Goal: Book appointment/travel/reservation

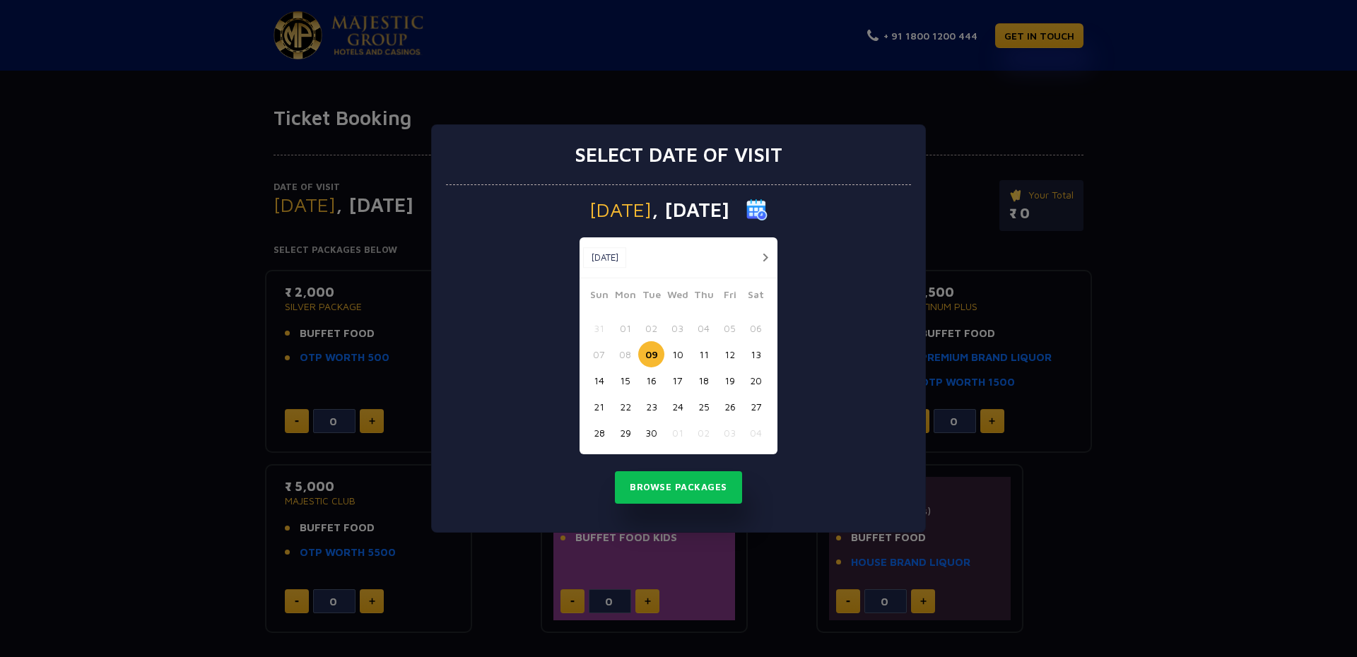
click at [758, 257] on button "button" at bounding box center [765, 258] width 18 height 18
click at [602, 354] on button "05" at bounding box center [599, 354] width 26 height 26
click at [657, 495] on button "Browse Packages" at bounding box center [678, 488] width 127 height 33
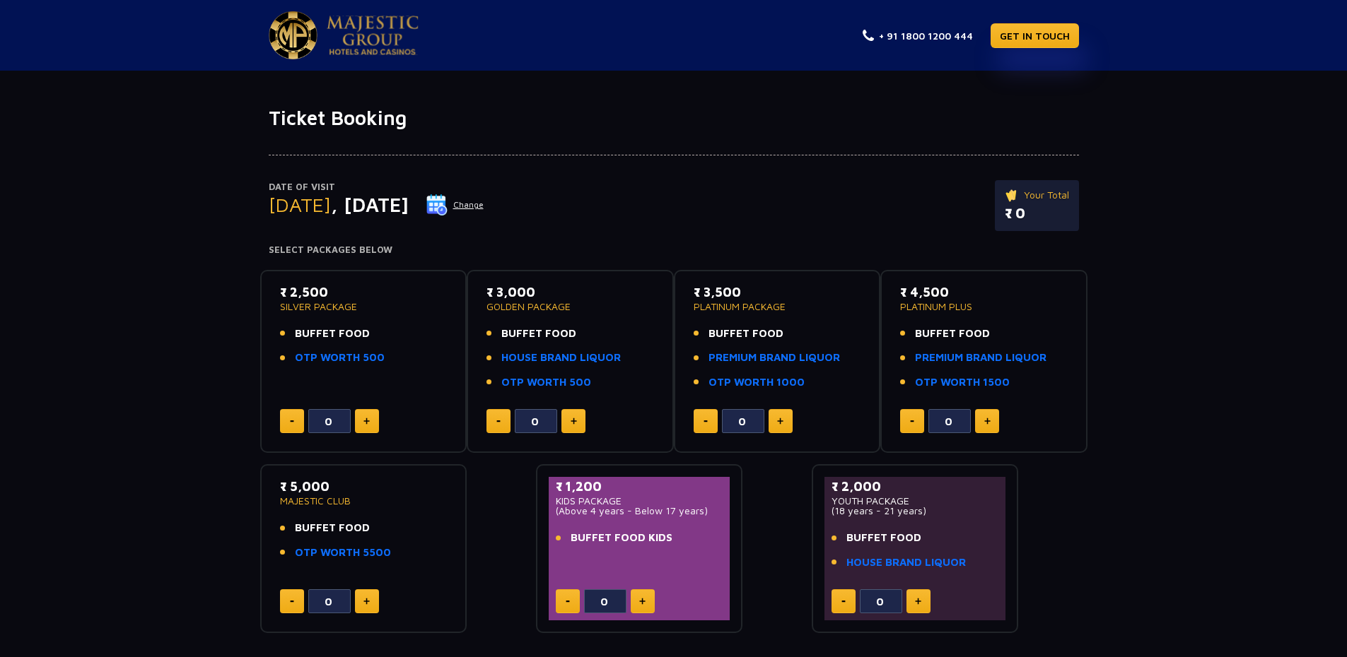
click at [447, 201] on img at bounding box center [436, 204] width 21 height 21
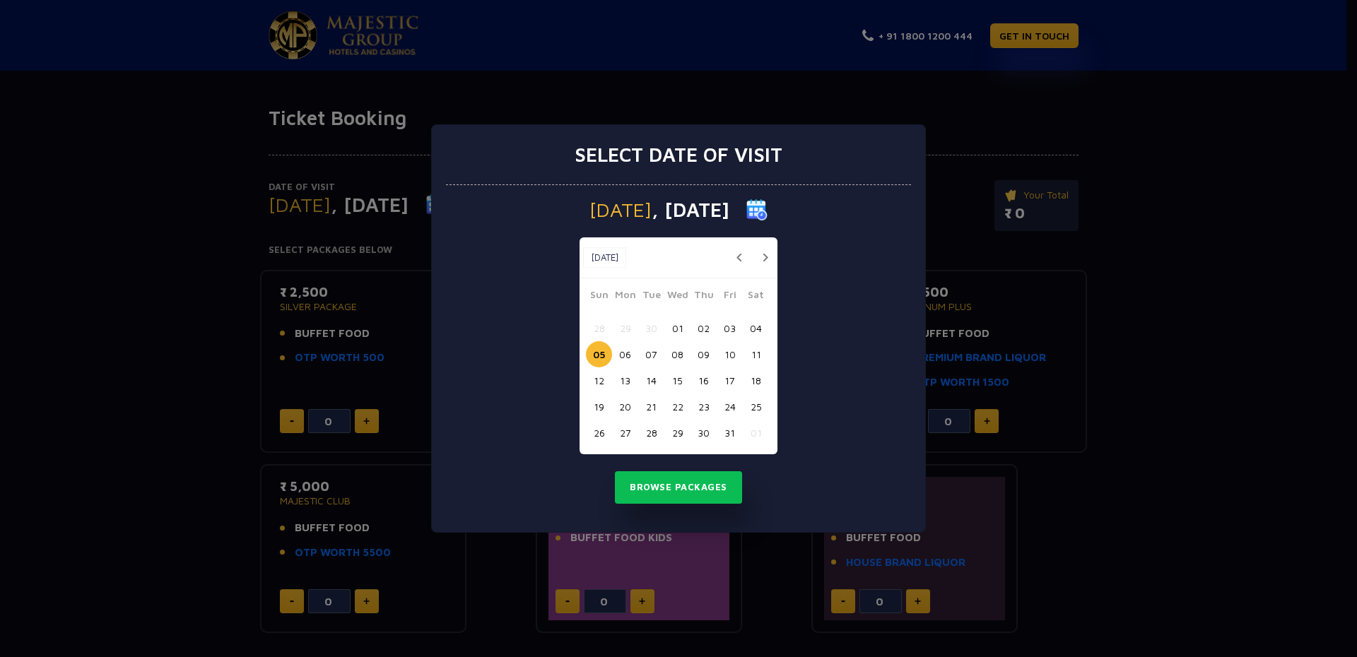
click at [618, 355] on button "06" at bounding box center [625, 354] width 26 height 26
click at [686, 477] on button "Browse Packages" at bounding box center [678, 488] width 127 height 33
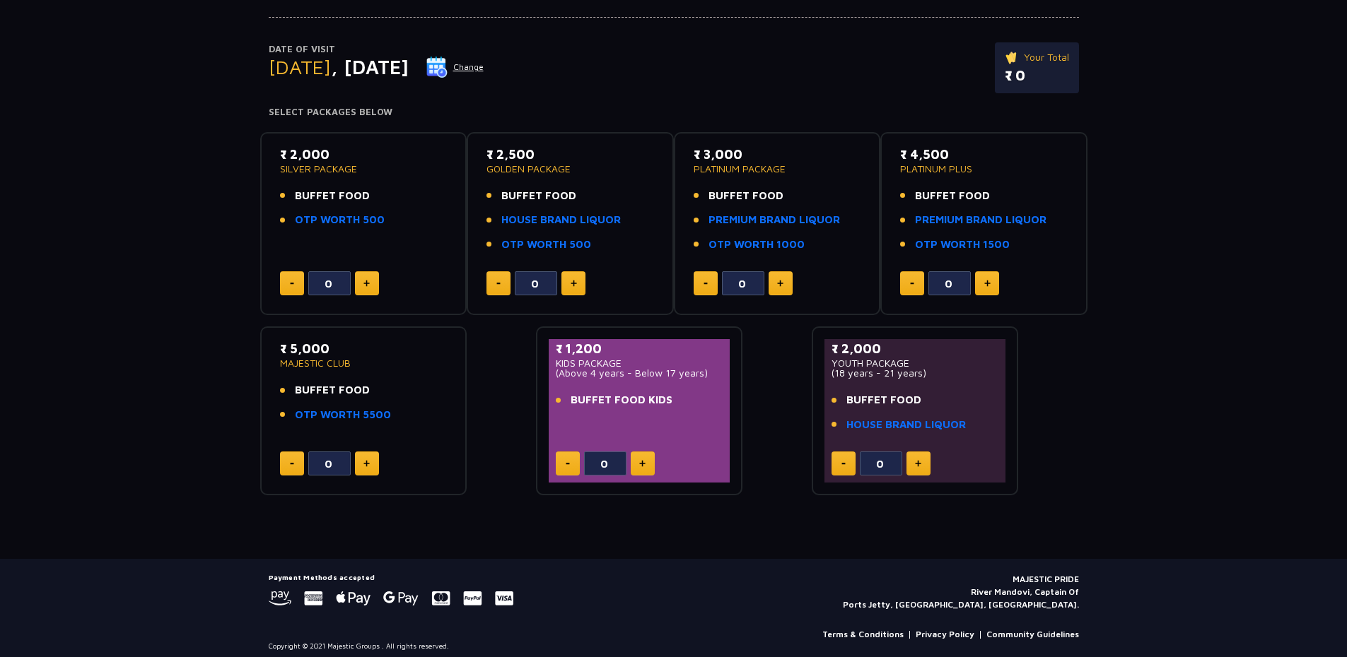
scroll to position [141, 0]
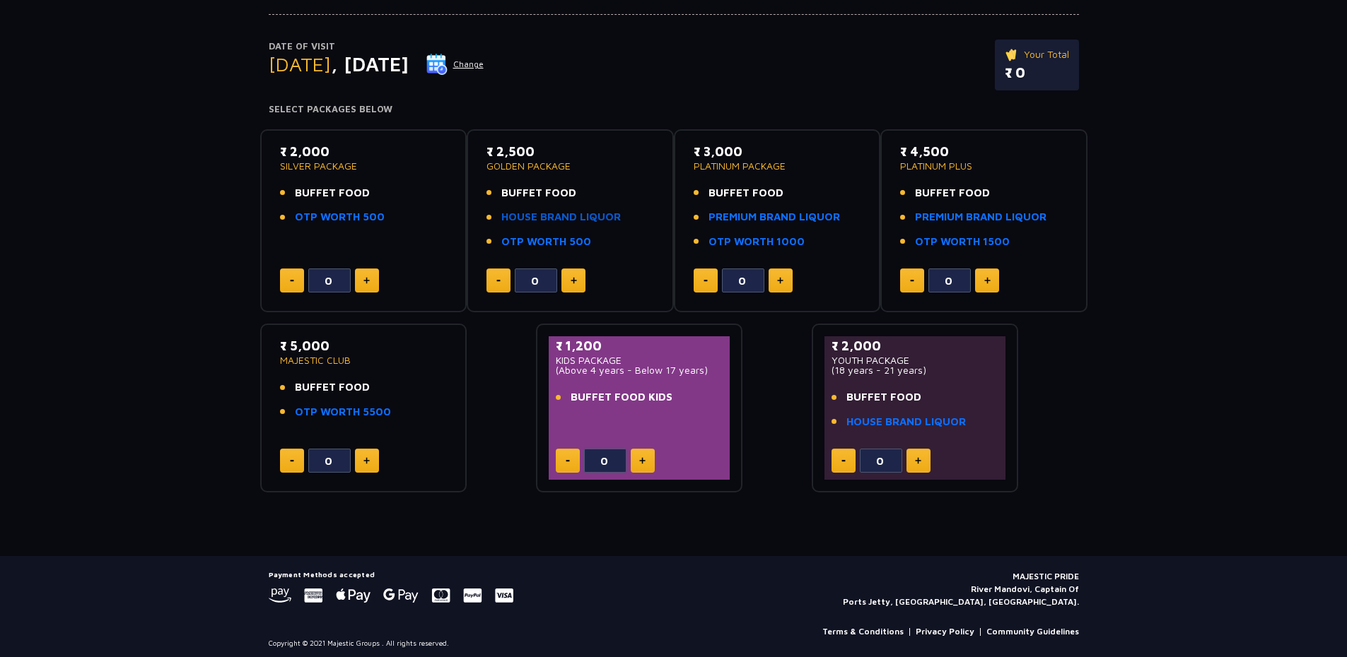
click at [602, 215] on link "HOUSE BRAND LIQUOR" at bounding box center [560, 217] width 119 height 16
click at [908, 378] on div "₹ 2,000 YOUTH PACKAGE (18 years - 21 years) BUFFET FOOD HOUSE BRAND LIQUOR" at bounding box center [915, 388] width 168 height 102
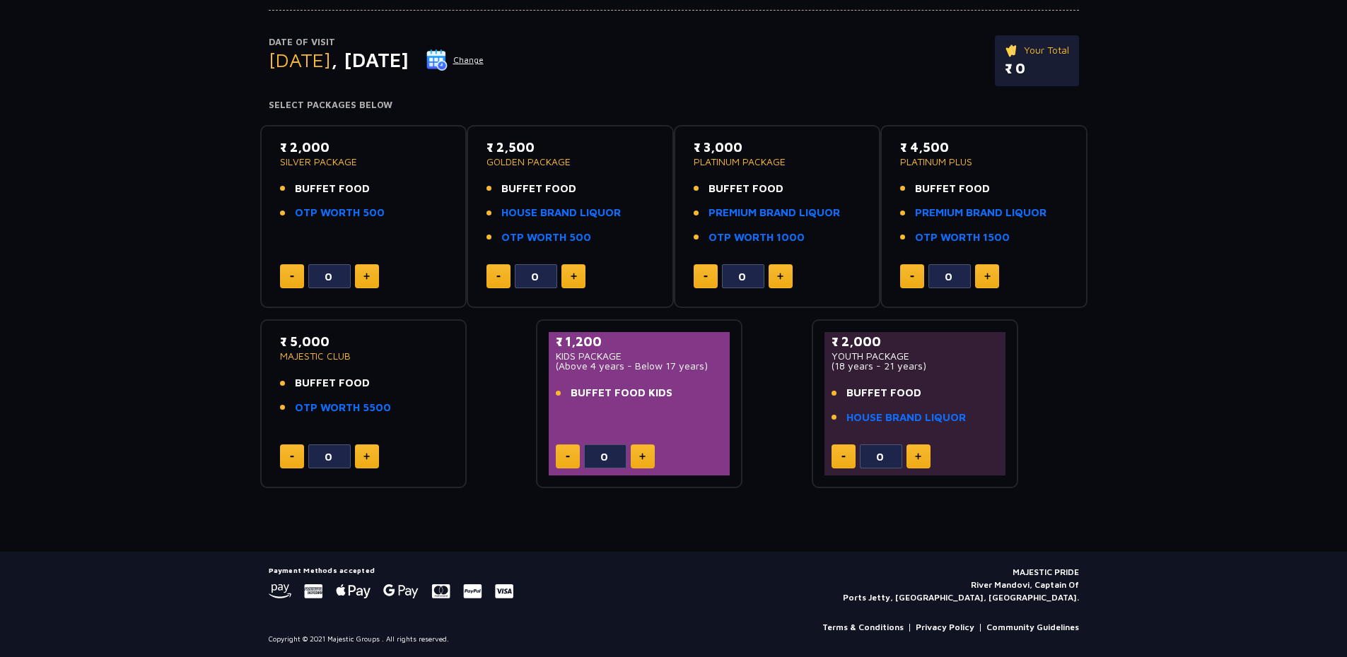
scroll to position [146, 0]
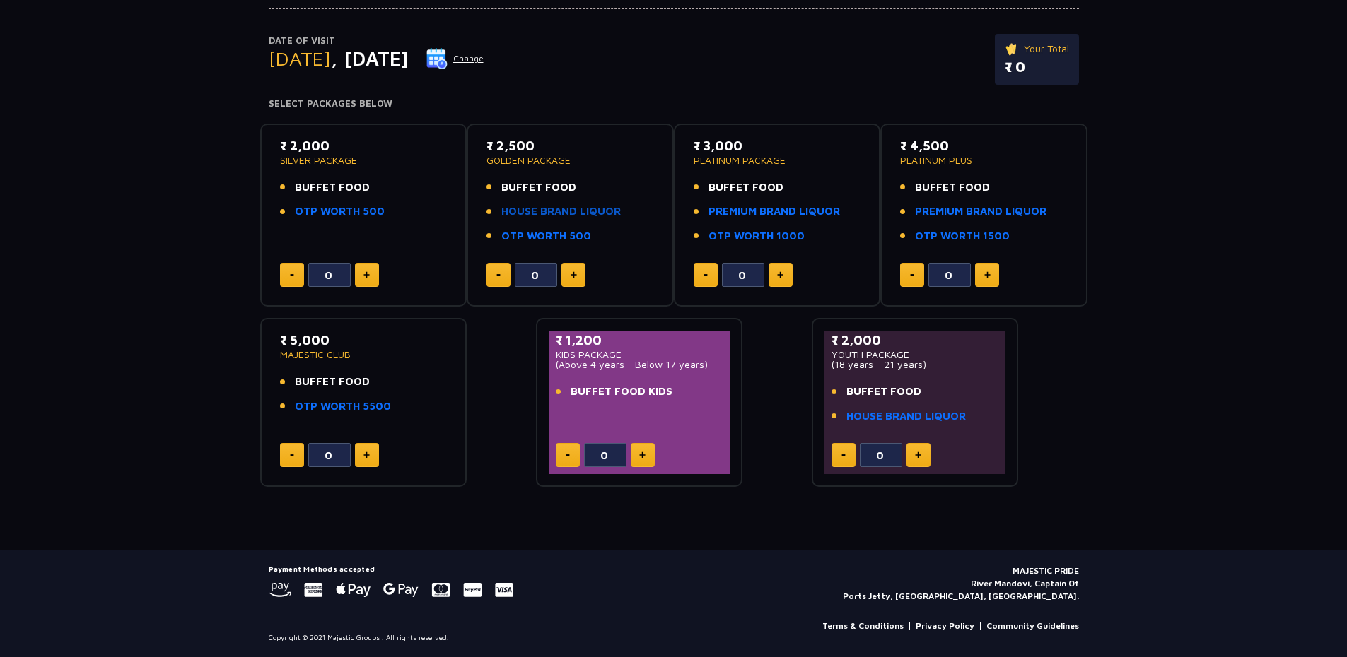
click at [526, 205] on link "HOUSE BRAND LIQUOR" at bounding box center [560, 212] width 119 height 16
click at [540, 150] on p "₹ 2,500" at bounding box center [570, 145] width 168 height 19
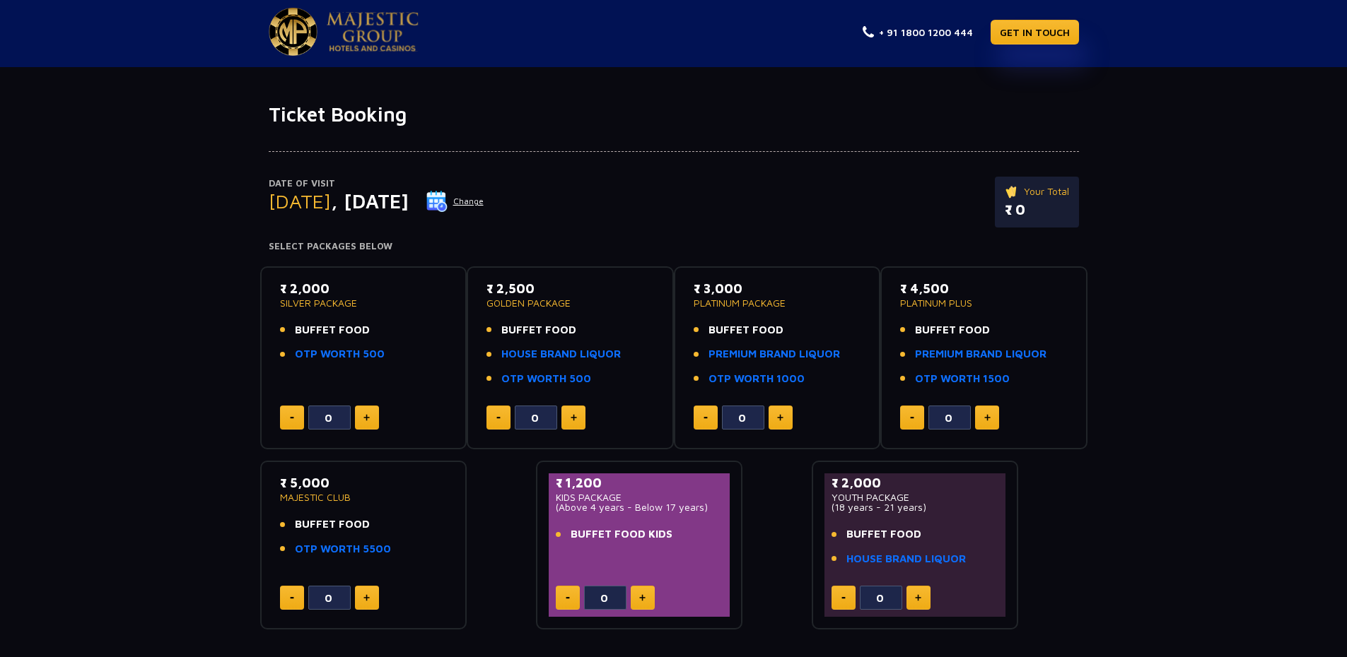
scroll to position [0, 0]
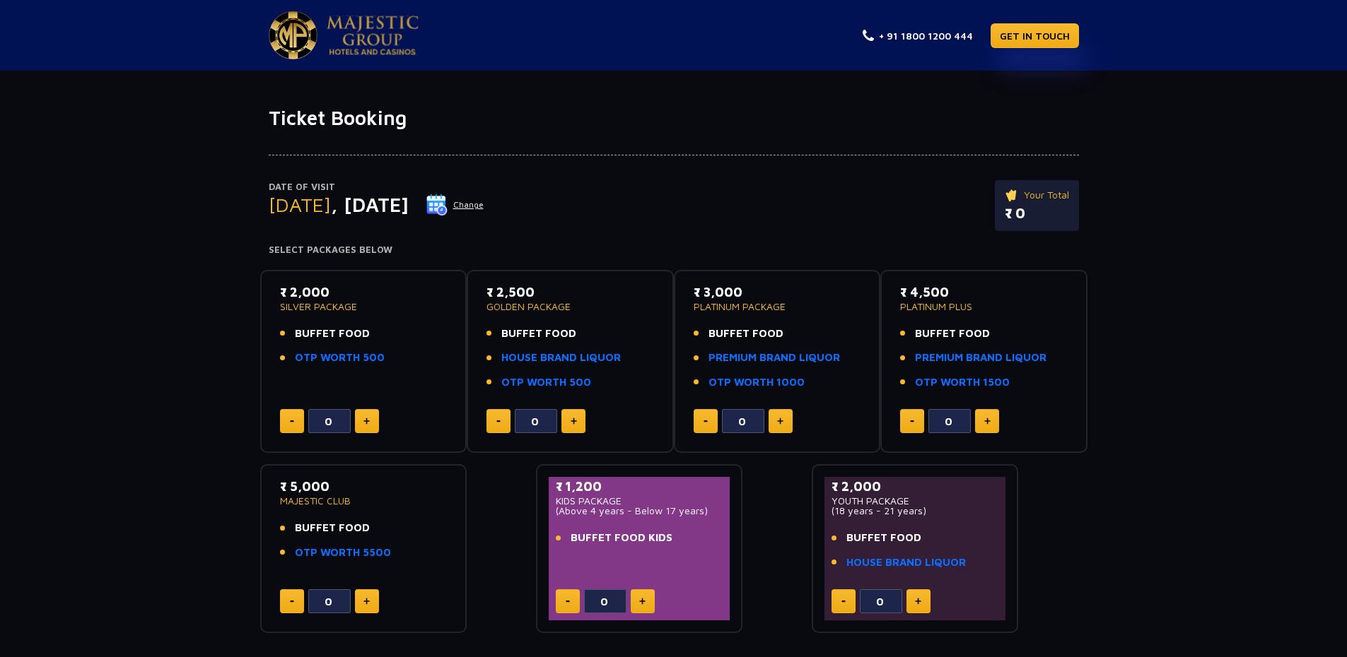
click at [328, 295] on p "₹ 2,000" at bounding box center [364, 292] width 168 height 19
click at [503, 387] on link "OTP WORTH 500" at bounding box center [546, 383] width 90 height 16
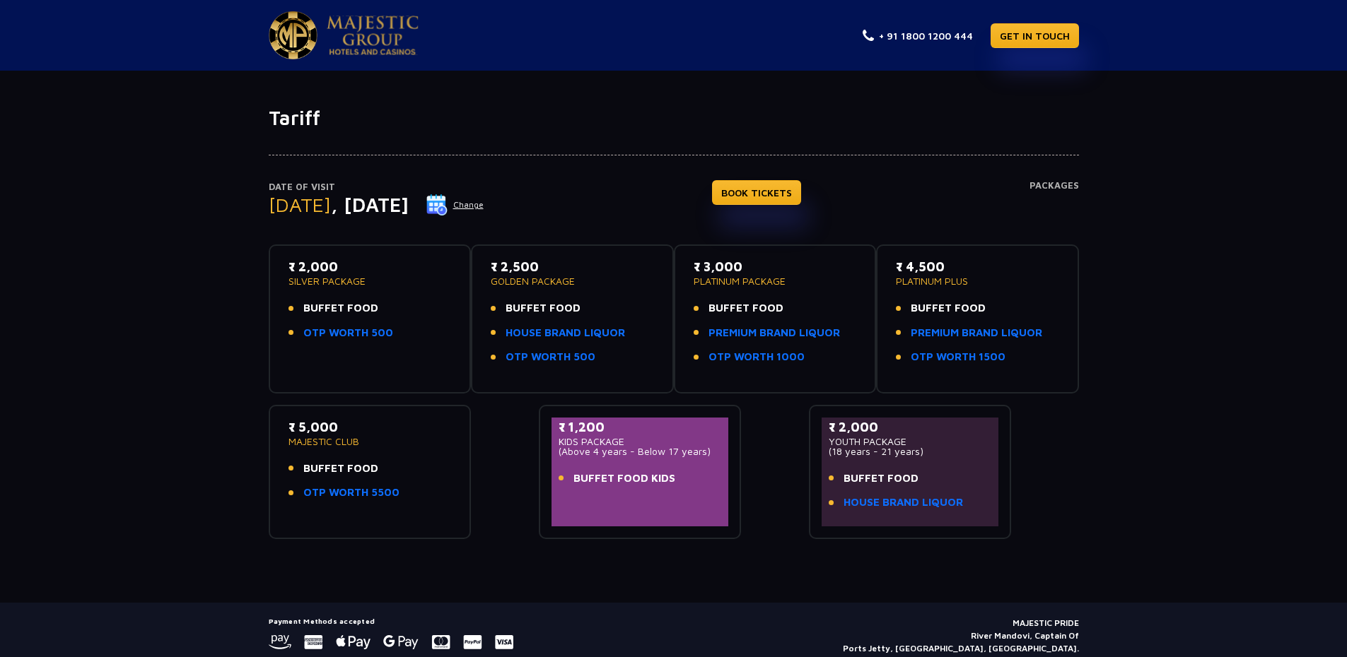
click at [956, 452] on p "(18 years - 21 years)" at bounding box center [910, 452] width 163 height 10
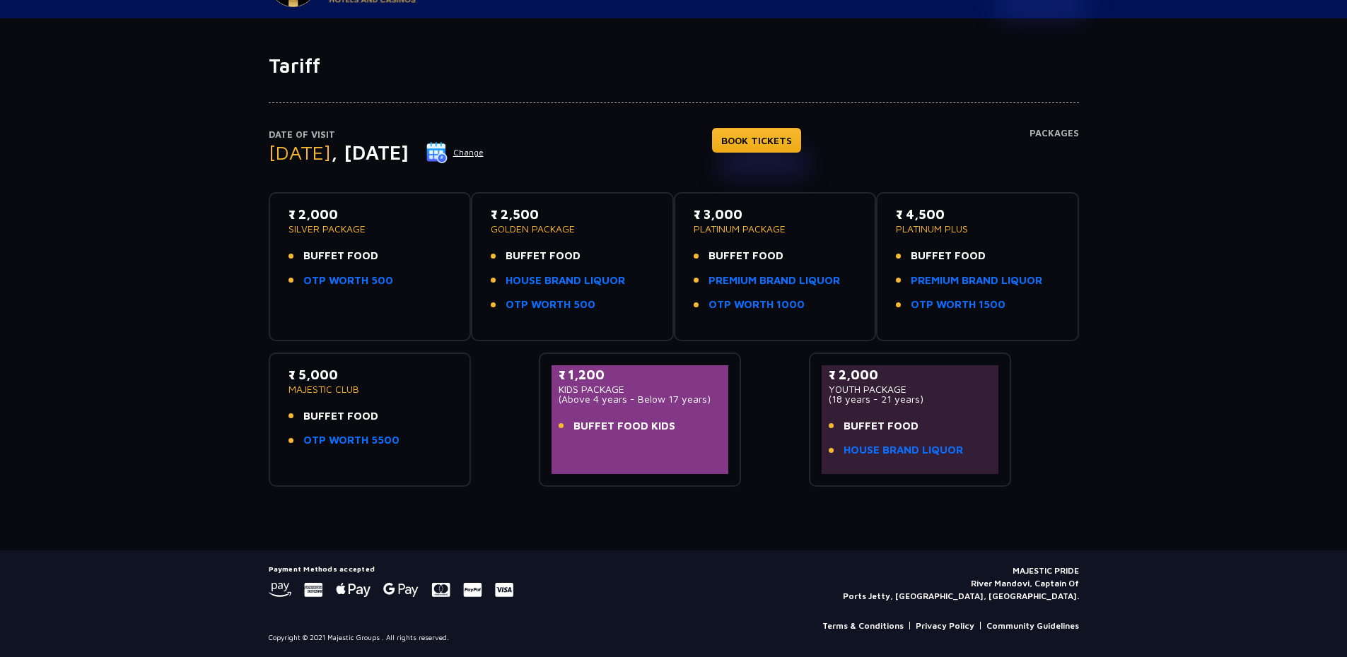
scroll to position [49, 0]
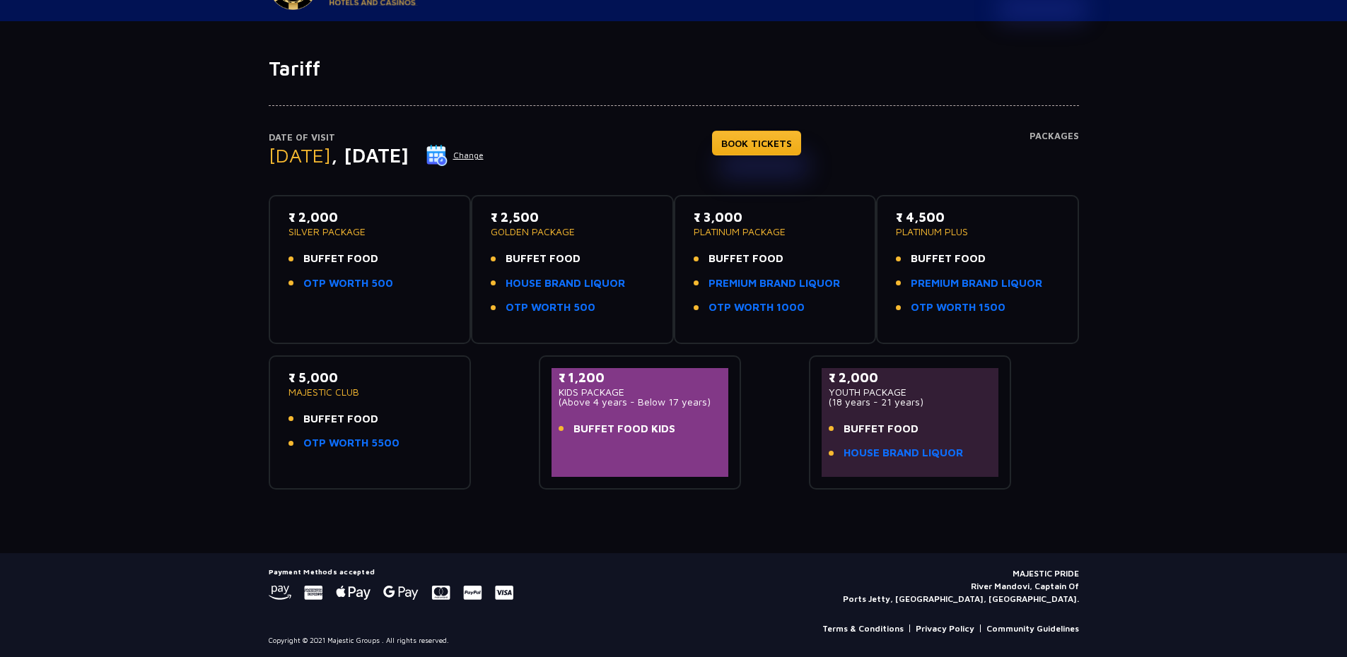
click at [602, 292] on ul "BUFFET FOOD HOUSE BRAND LIQUOR OTP WORTH 500" at bounding box center [572, 283] width 163 height 65
click at [334, 255] on span "BUFFET FOOD" at bounding box center [340, 259] width 75 height 16
